Goal: Task Accomplishment & Management: Manage account settings

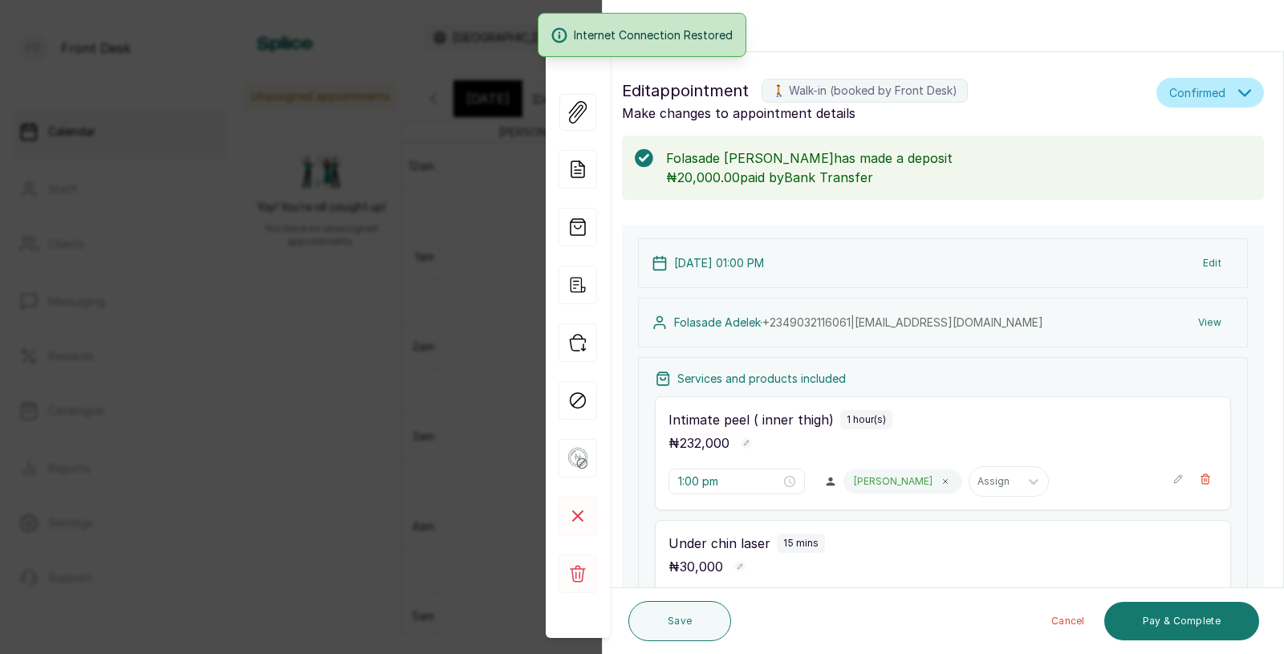
scroll to position [458, 0]
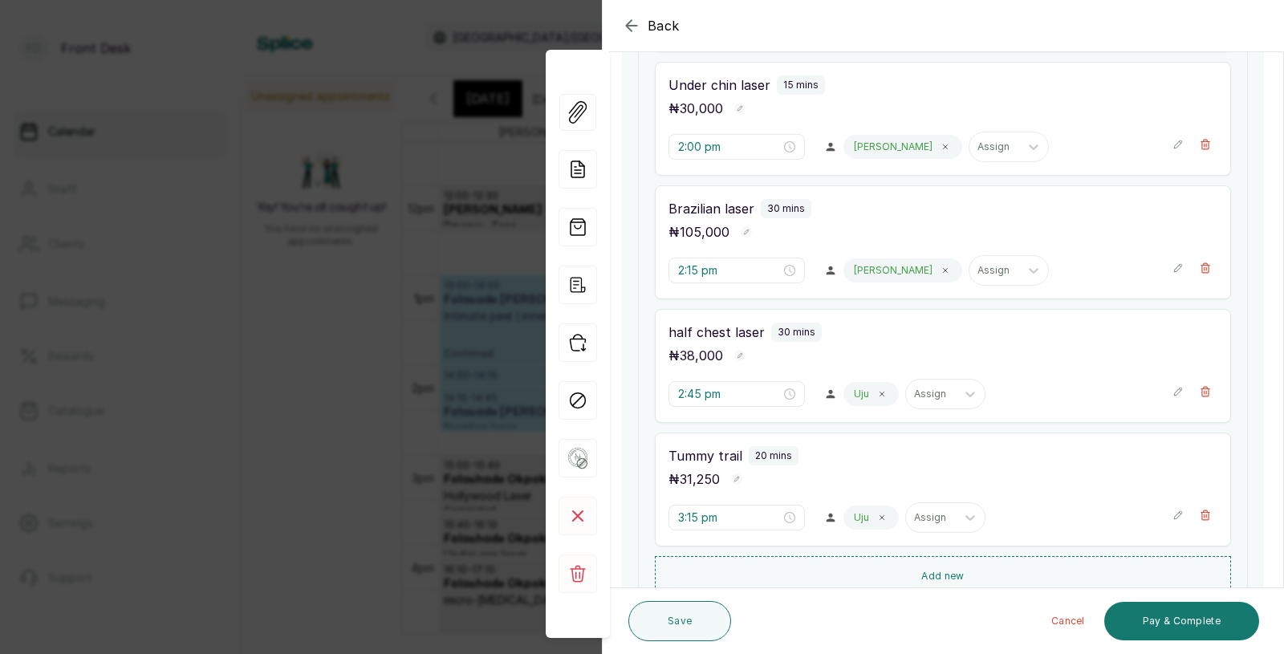
click at [285, 322] on div "Back Appointment Details Edit appointment 🚶 Walk-in (booked by Front Desk) Make…" at bounding box center [642, 327] width 1284 height 654
